Goal: Task Accomplishment & Management: Manage account settings

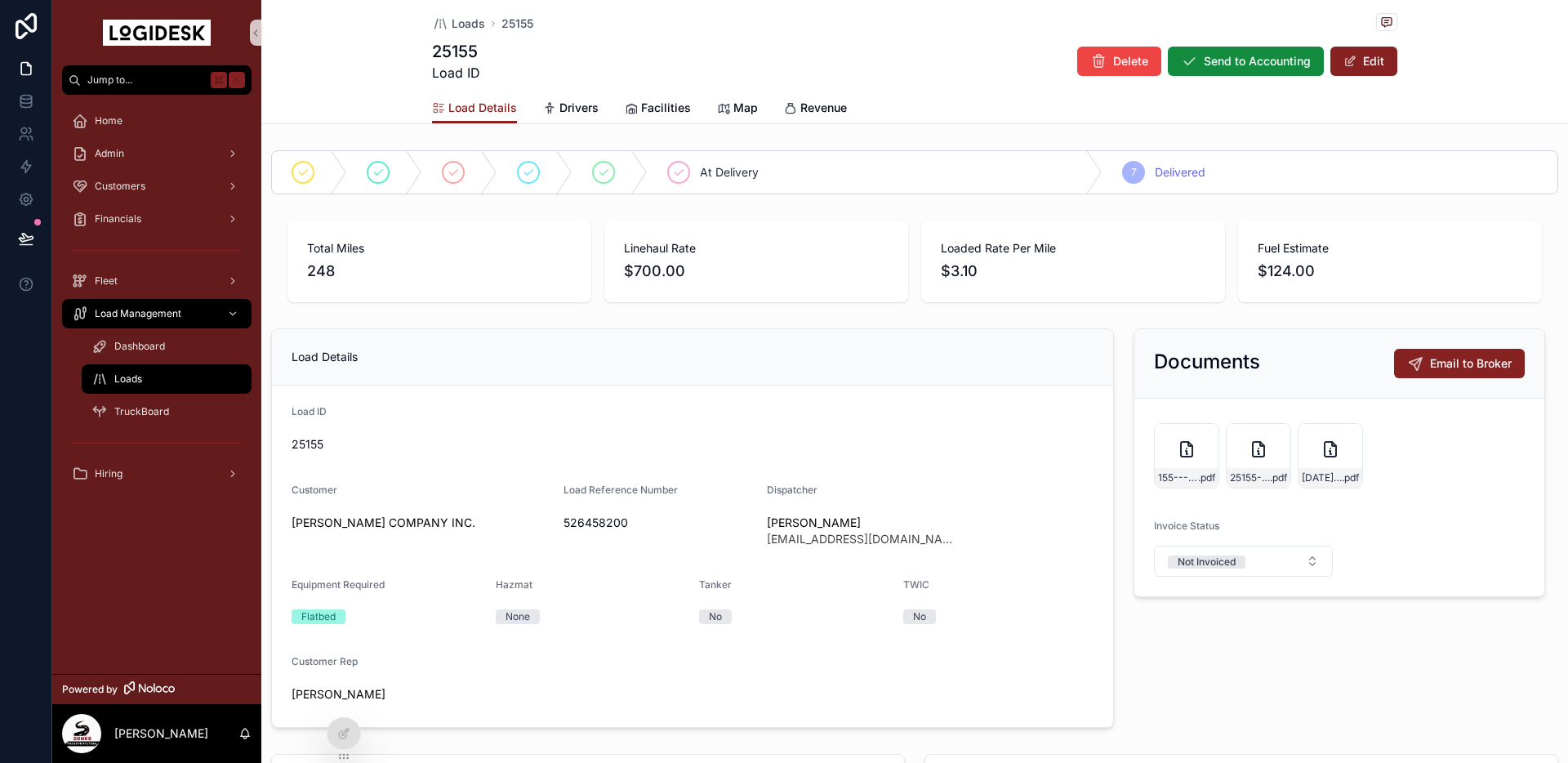
click at [136, 378] on span "Loads" at bounding box center [128, 379] width 28 height 13
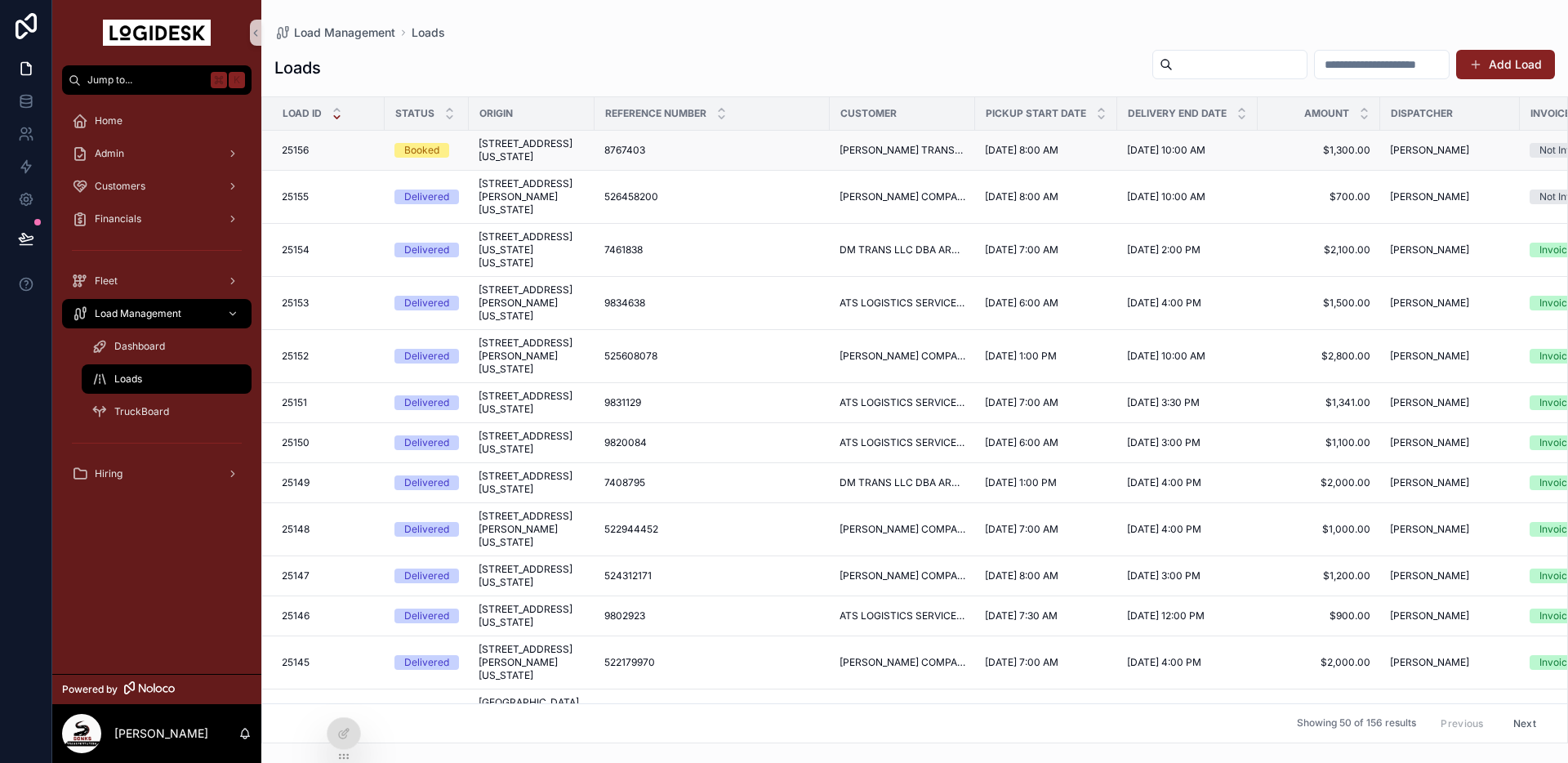
click at [524, 158] on span "[STREET_ADDRESS][US_STATE]" at bounding box center [531, 150] width 106 height 26
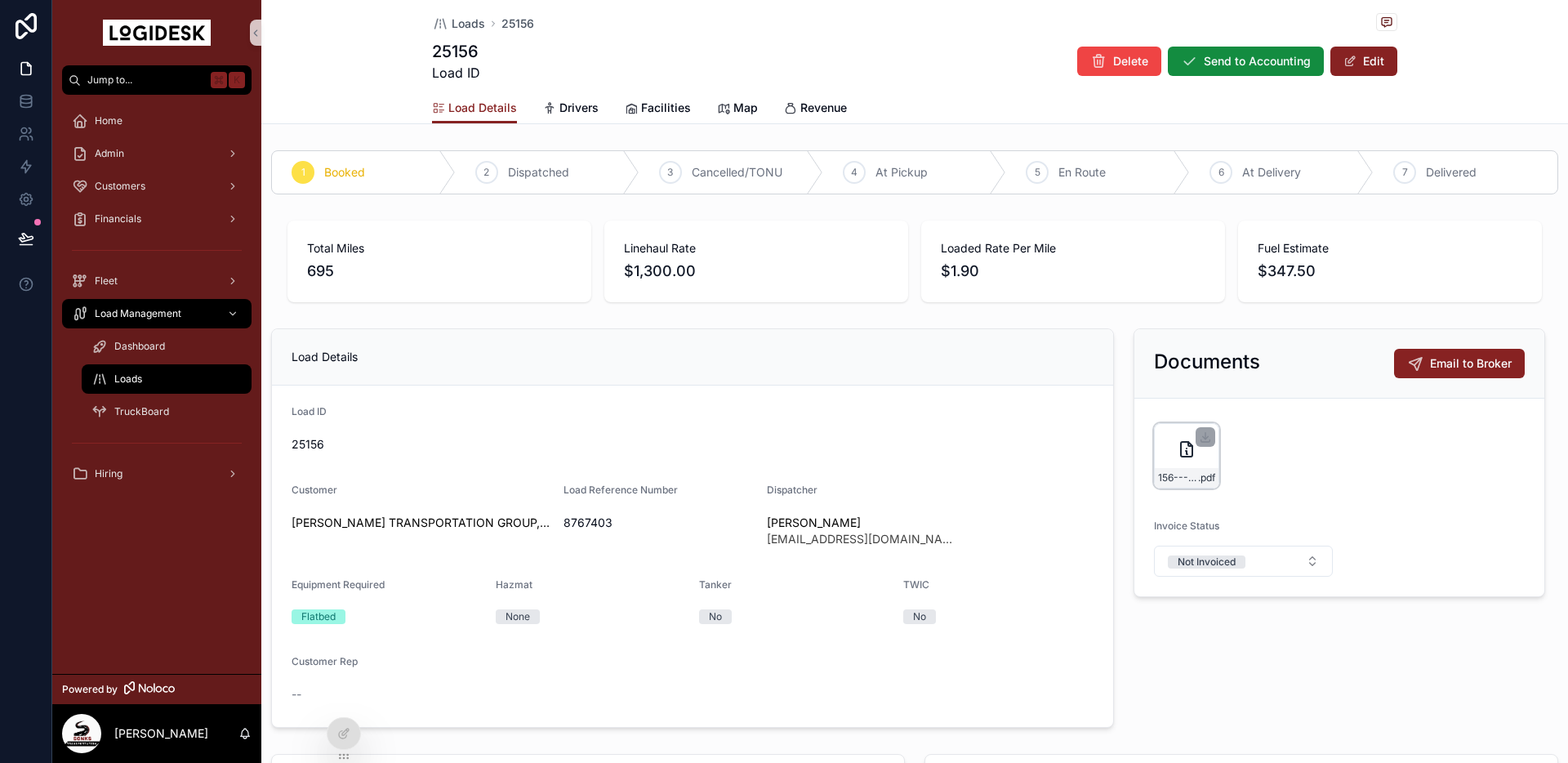
click at [1178, 463] on div "156---8-28-to-8-29---NTG---1300.00 .pdf" at bounding box center [1187, 456] width 65 height 65
